Goal: Information Seeking & Learning: Learn about a topic

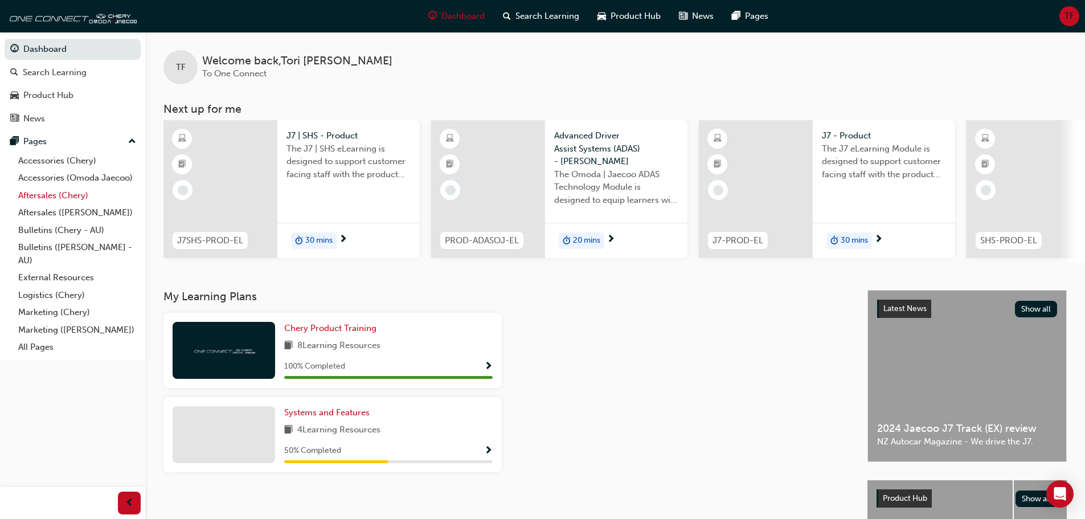
click at [68, 197] on link "Aftersales (Chery)" at bounding box center [77, 196] width 127 height 18
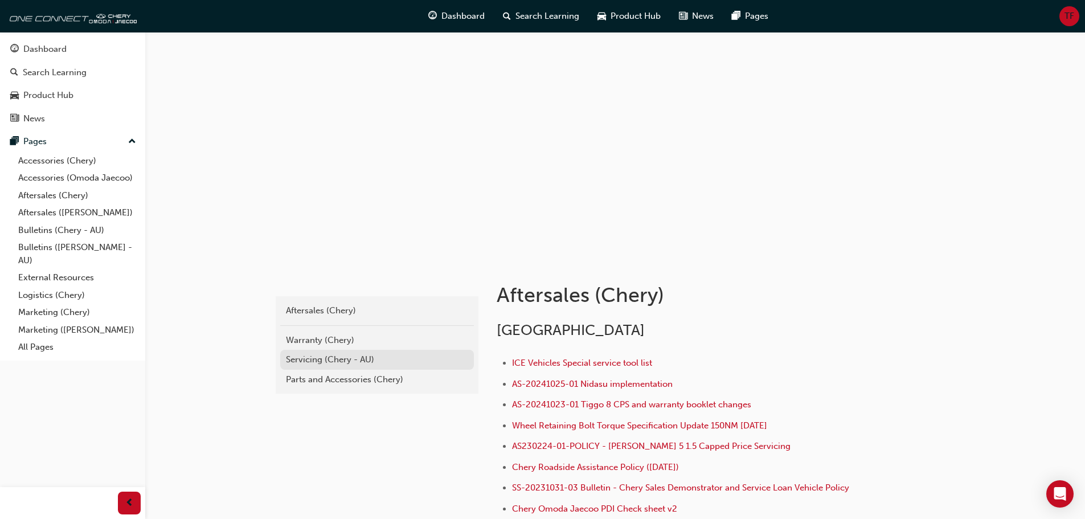
click at [345, 357] on div "Servicing (Chery - AU)" at bounding box center [377, 359] width 182 height 13
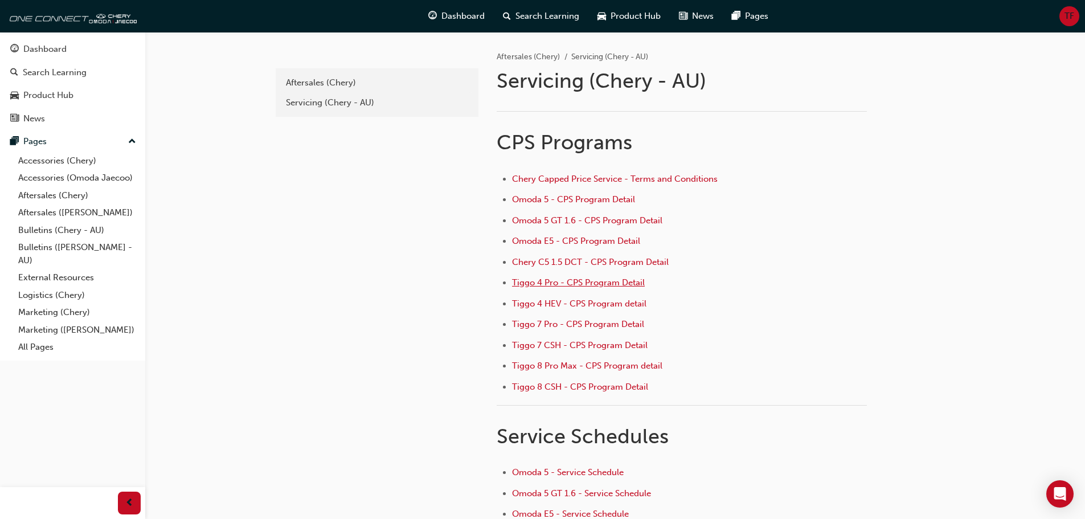
click at [630, 282] on span "Tiggo 4 Pro - CPS Program Detail" at bounding box center [578, 283] width 133 height 10
